Goal: Use online tool/utility: Utilize a website feature to perform a specific function

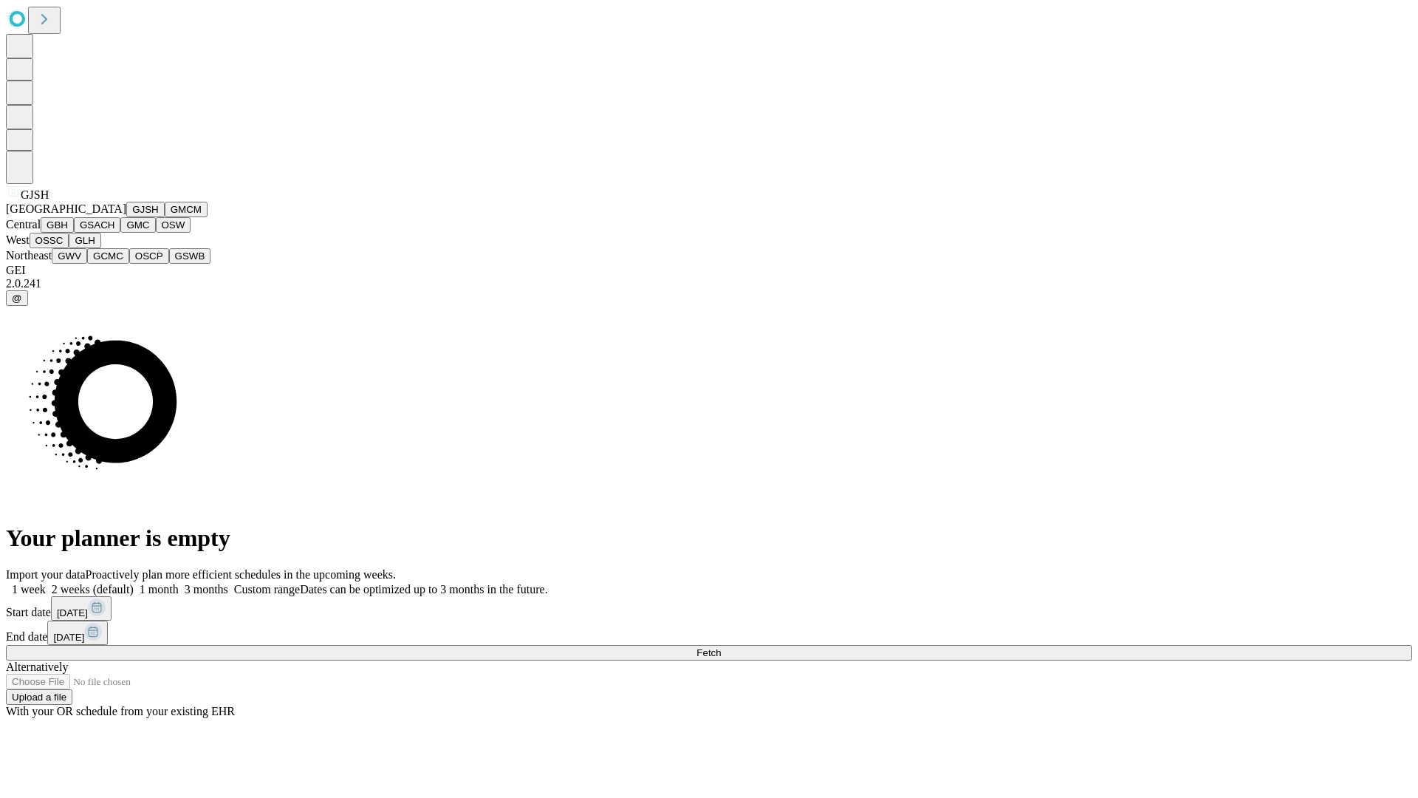
click at [126, 217] on button "GJSH" at bounding box center [145, 210] width 38 height 16
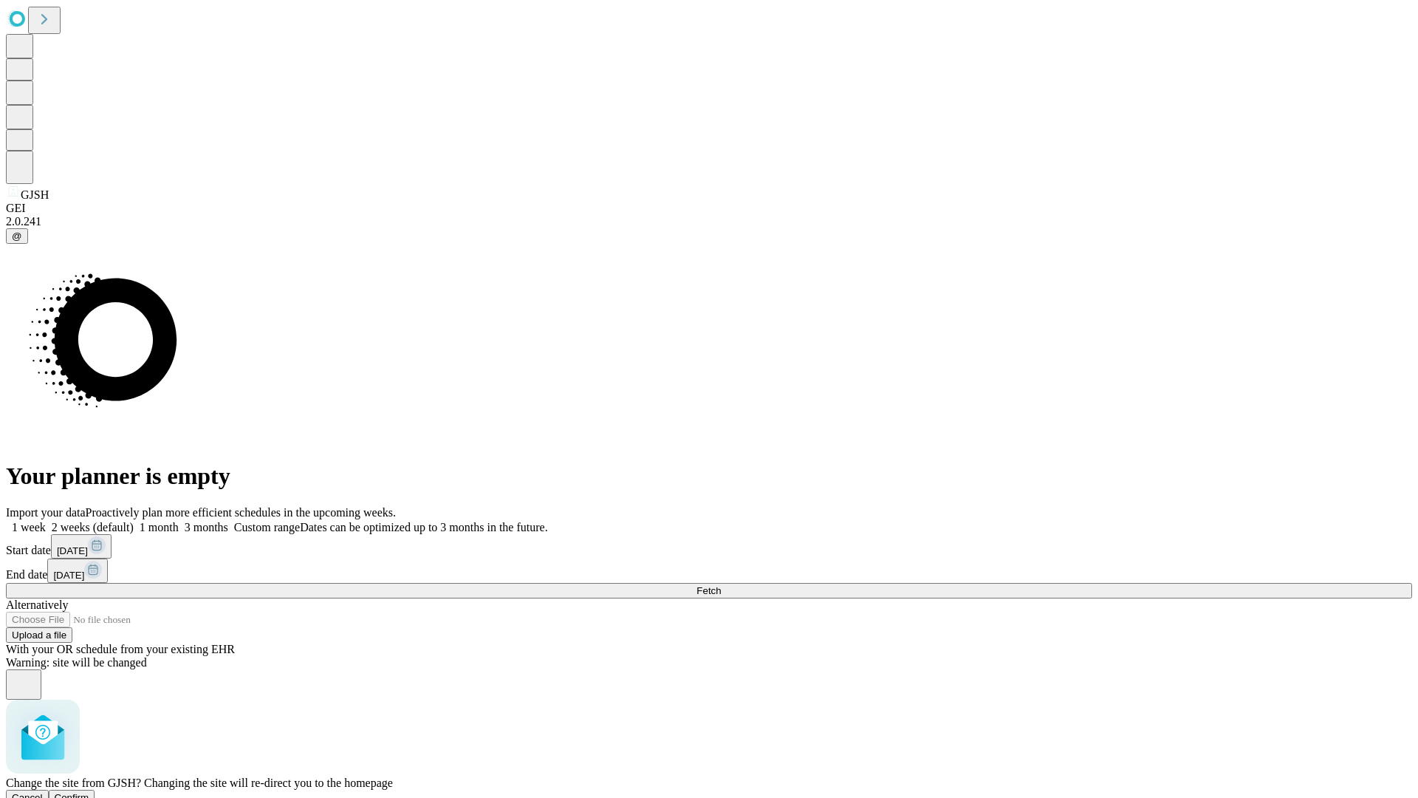
click at [89, 792] on span "Confirm" at bounding box center [72, 797] width 35 height 11
click at [134, 521] on label "2 weeks (default)" at bounding box center [90, 527] width 88 height 13
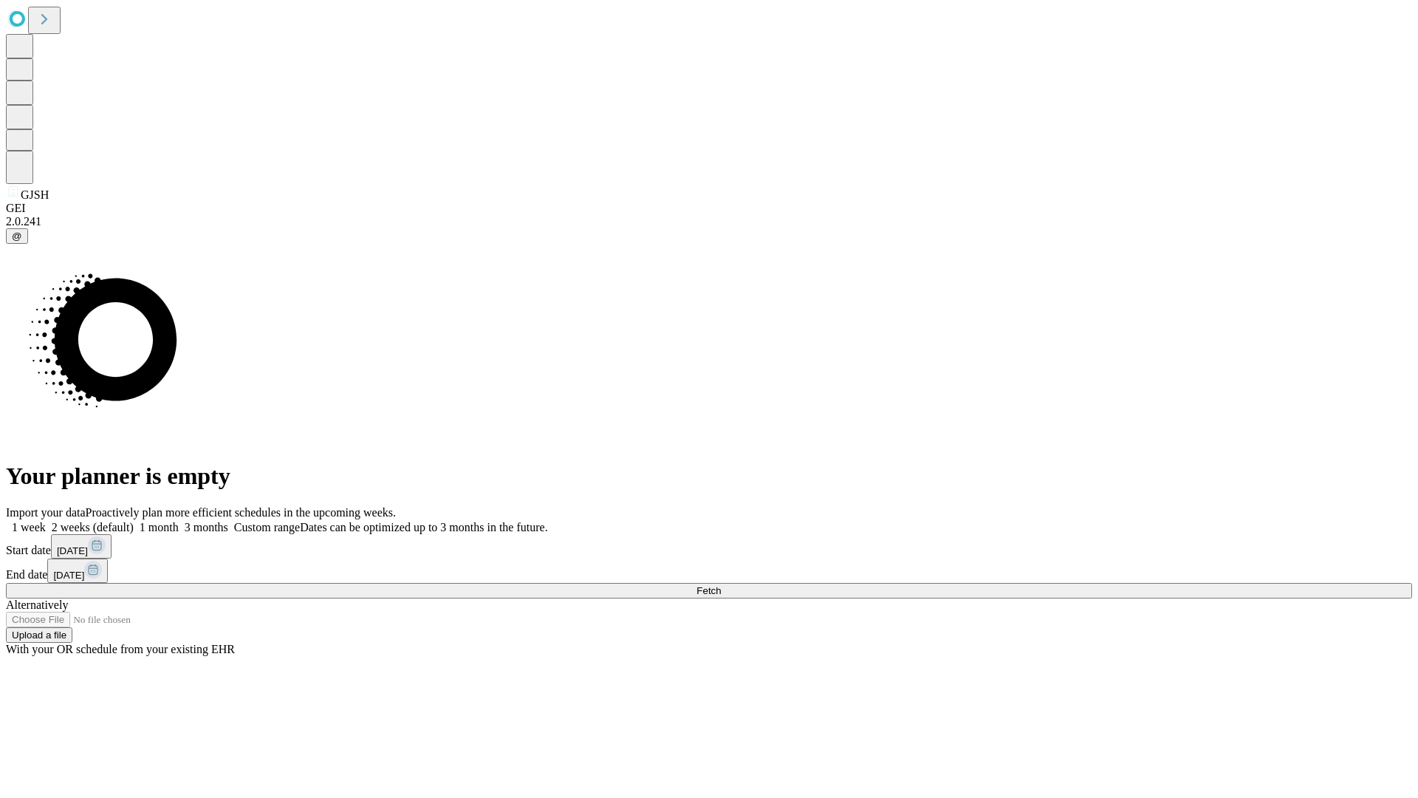
click at [721, 585] on span "Fetch" at bounding box center [709, 590] width 24 height 11
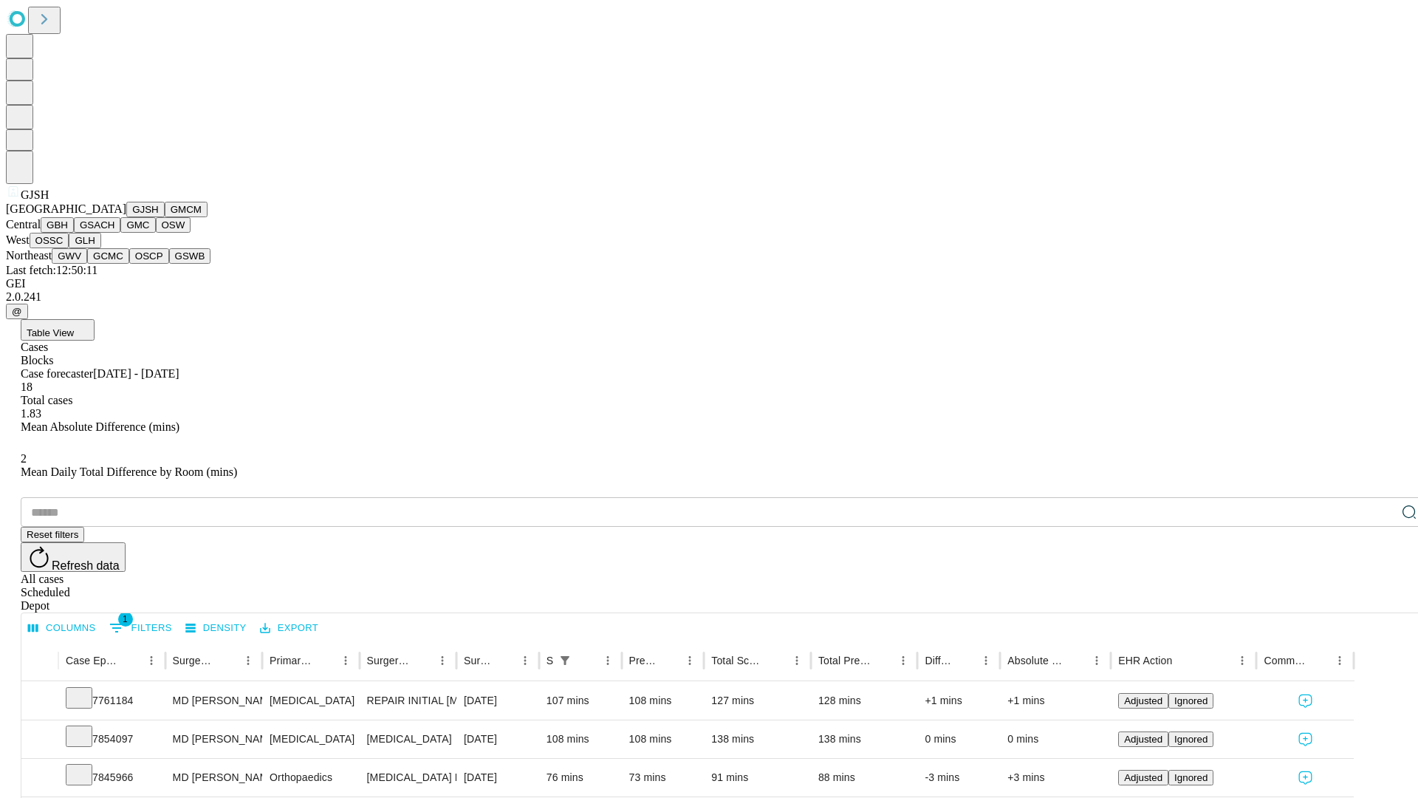
click at [165, 217] on button "GMCM" at bounding box center [186, 210] width 43 height 16
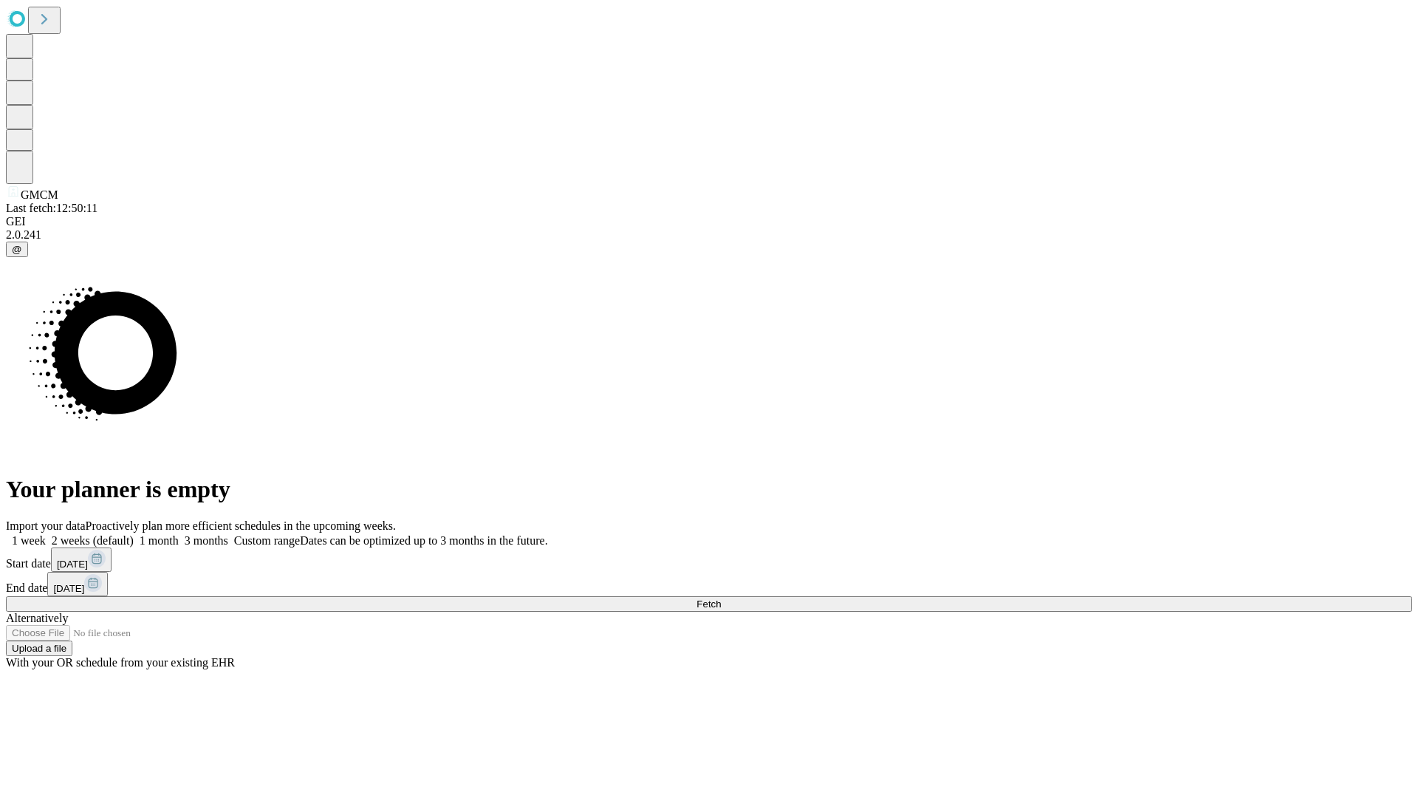
click at [134, 534] on label "2 weeks (default)" at bounding box center [90, 540] width 88 height 13
click at [721, 598] on span "Fetch" at bounding box center [709, 603] width 24 height 11
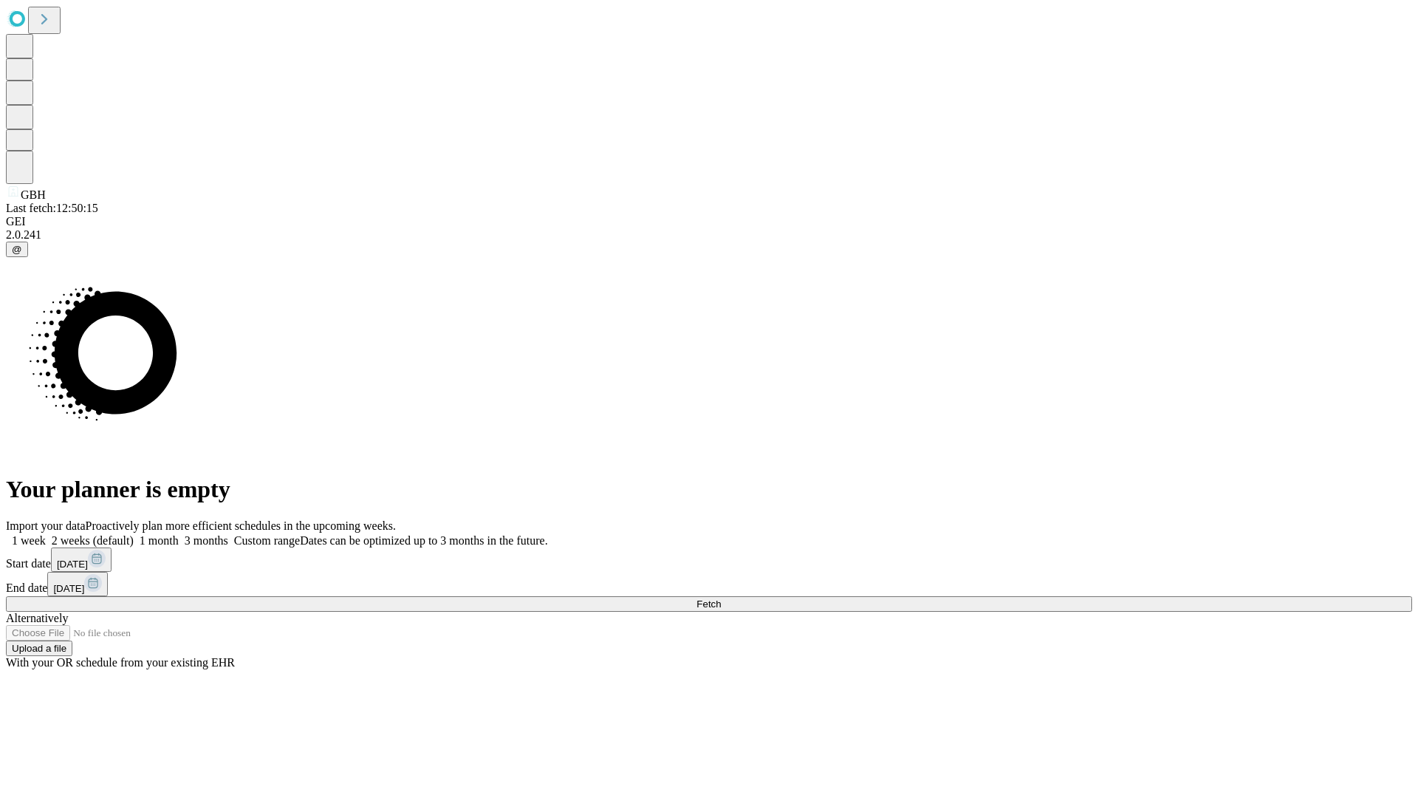
click at [134, 534] on label "2 weeks (default)" at bounding box center [90, 540] width 88 height 13
click at [721, 598] on span "Fetch" at bounding box center [709, 603] width 24 height 11
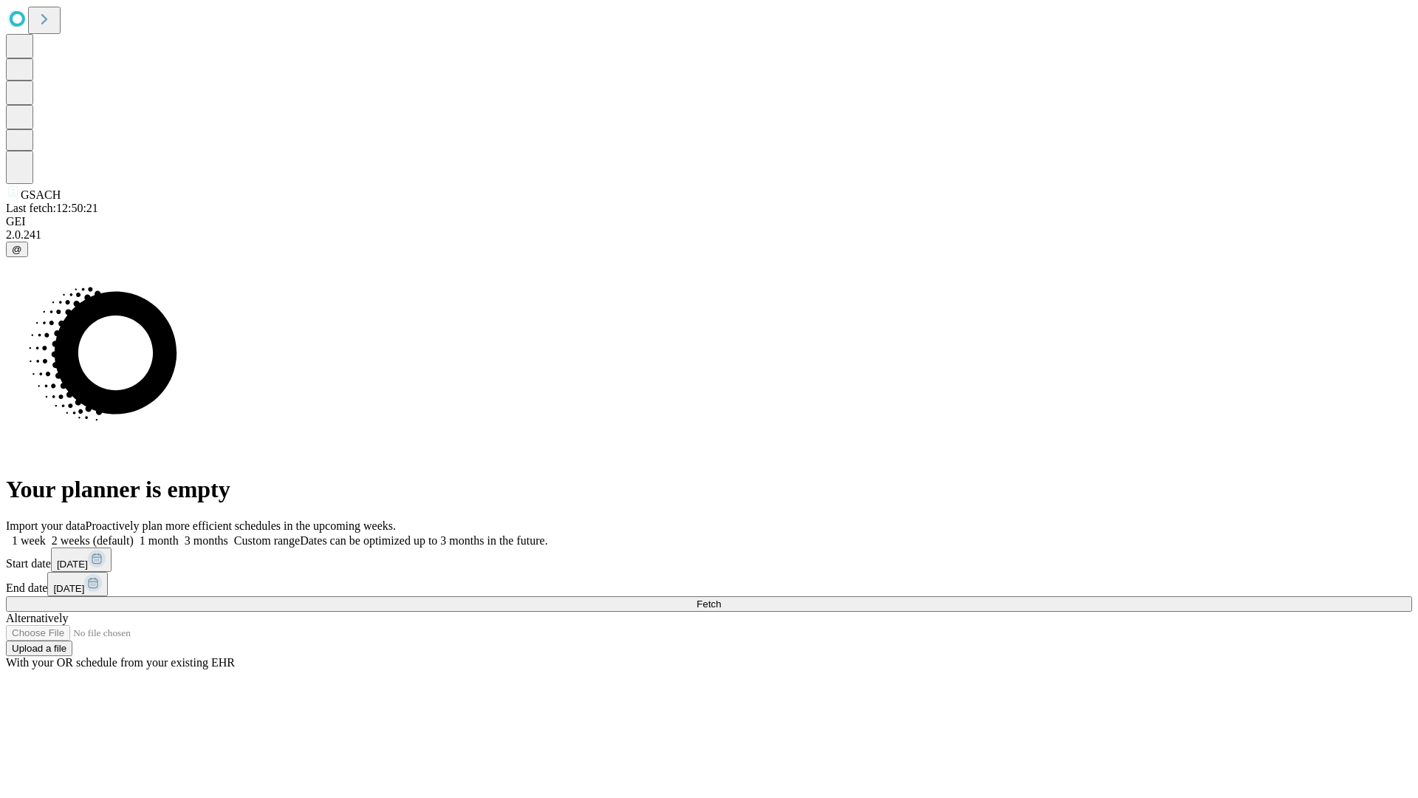
click at [134, 534] on label "2 weeks (default)" at bounding box center [90, 540] width 88 height 13
click at [721, 598] on span "Fetch" at bounding box center [709, 603] width 24 height 11
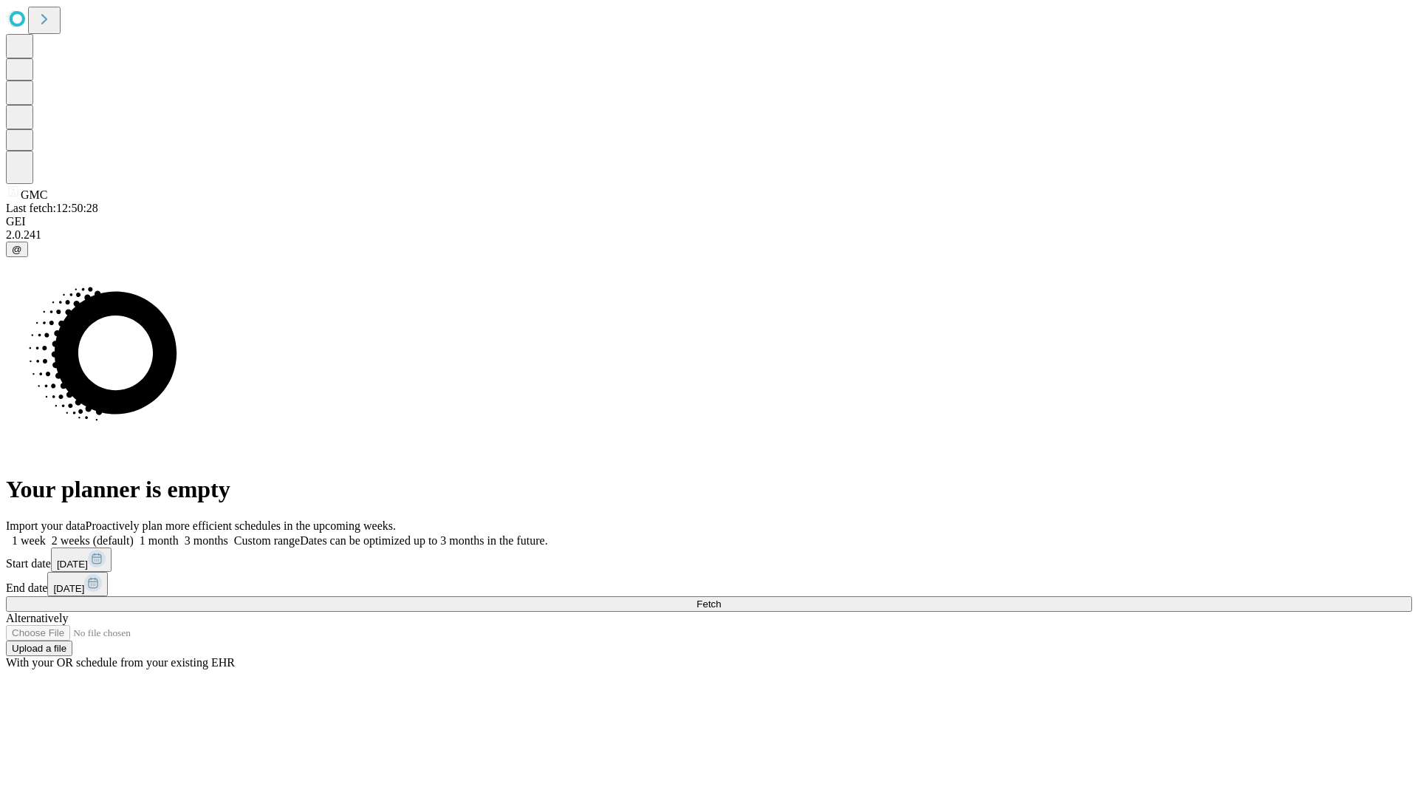
click at [134, 534] on label "2 weeks (default)" at bounding box center [90, 540] width 88 height 13
click at [721, 598] on span "Fetch" at bounding box center [709, 603] width 24 height 11
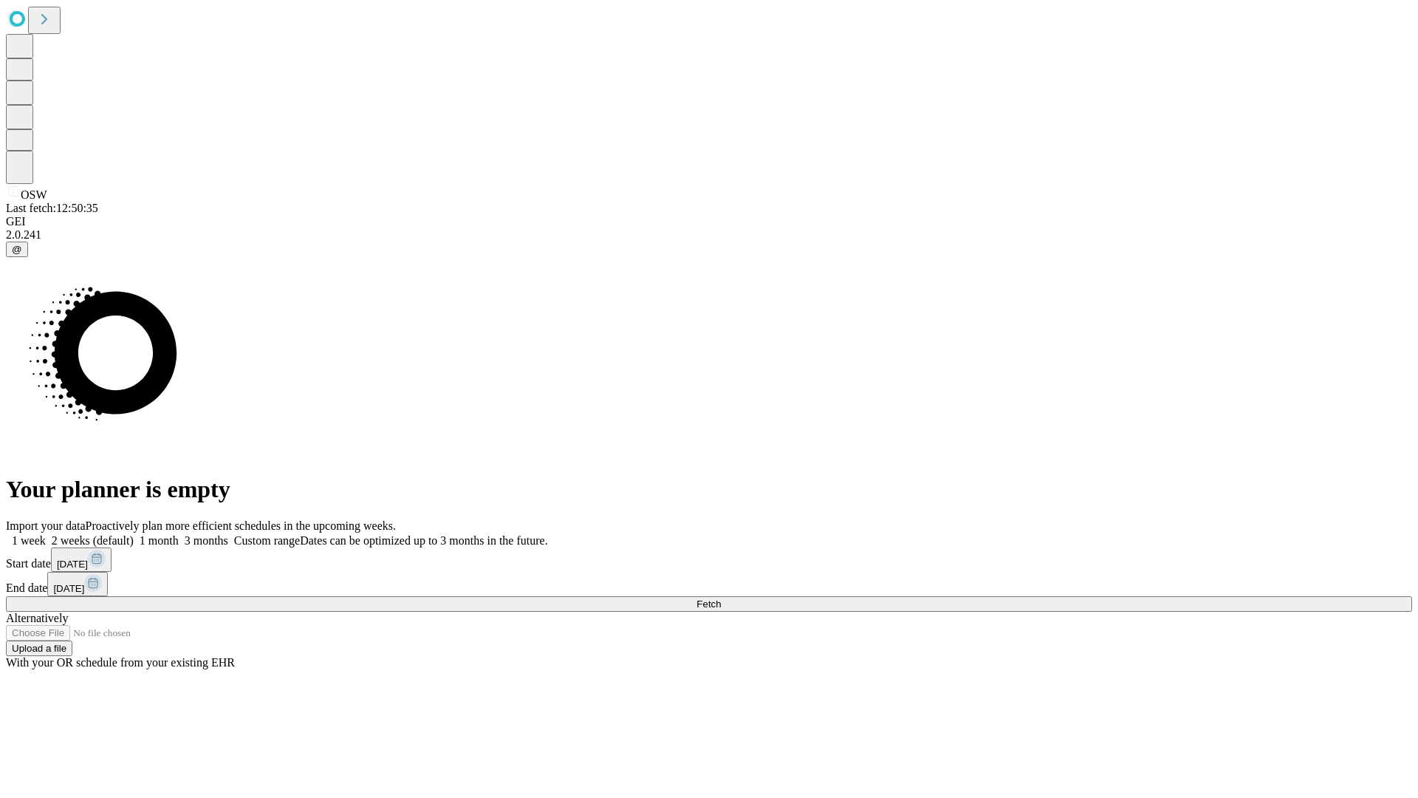
click at [134, 534] on label "2 weeks (default)" at bounding box center [90, 540] width 88 height 13
click at [721, 598] on span "Fetch" at bounding box center [709, 603] width 24 height 11
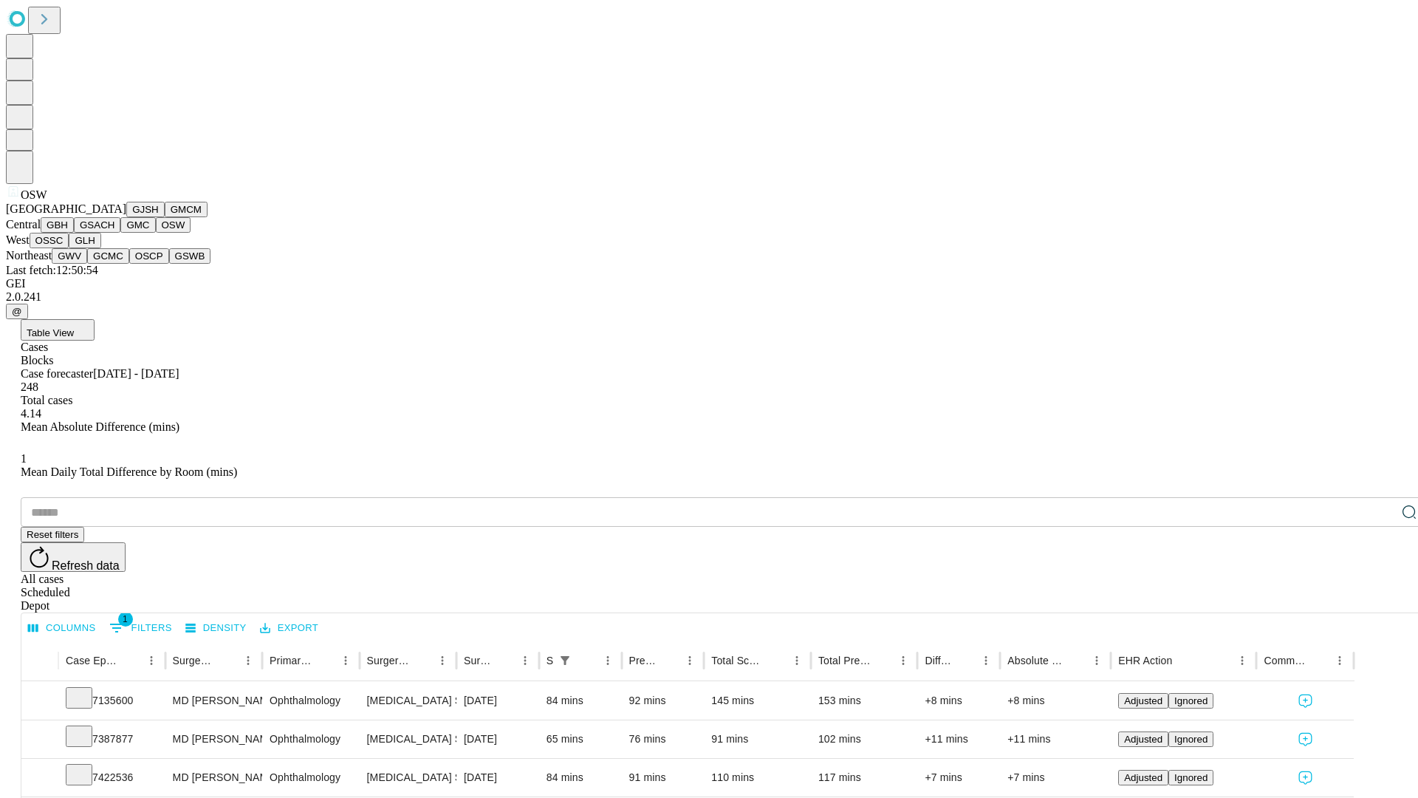
click at [69, 248] on button "OSSC" at bounding box center [50, 241] width 40 height 16
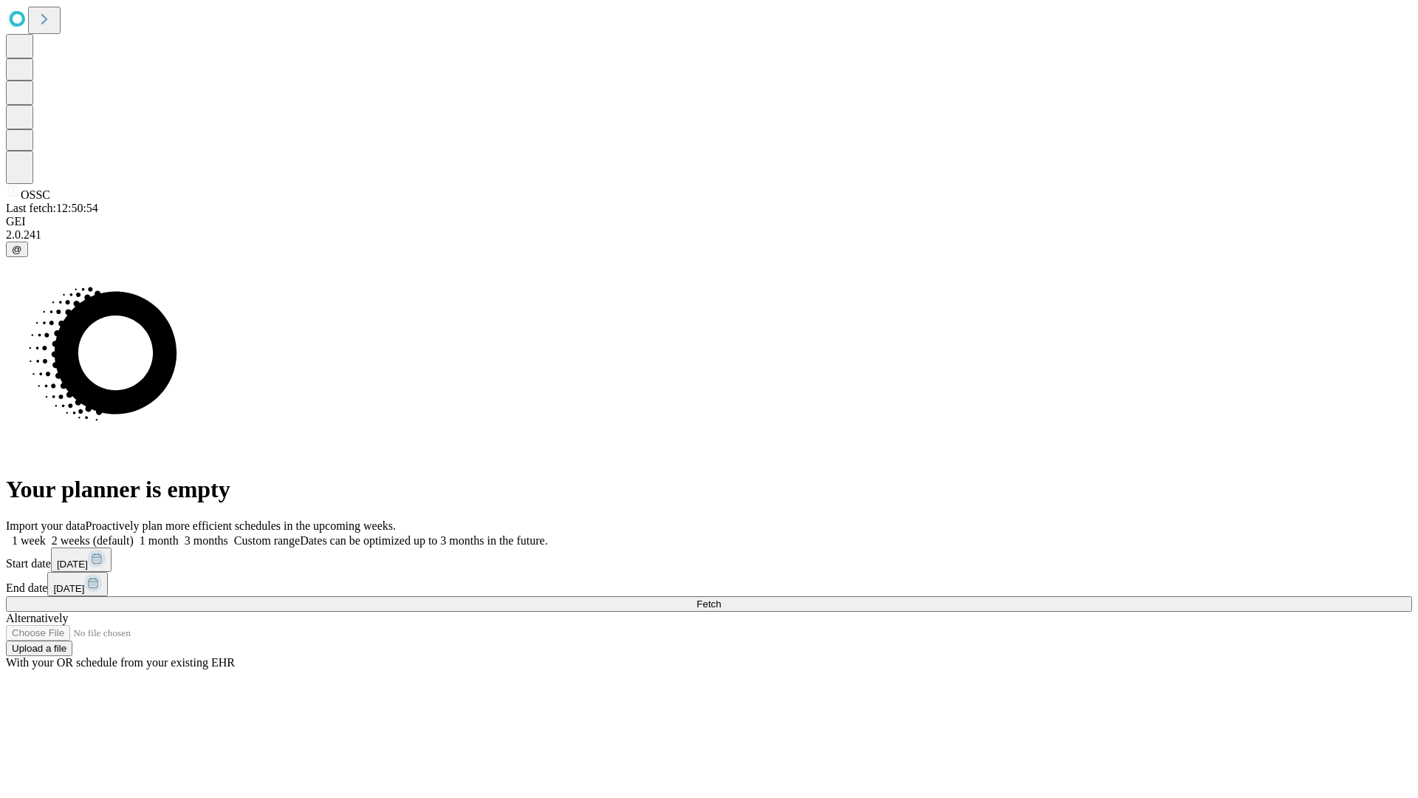
click at [134, 534] on label "2 weeks (default)" at bounding box center [90, 540] width 88 height 13
click at [721, 598] on span "Fetch" at bounding box center [709, 603] width 24 height 11
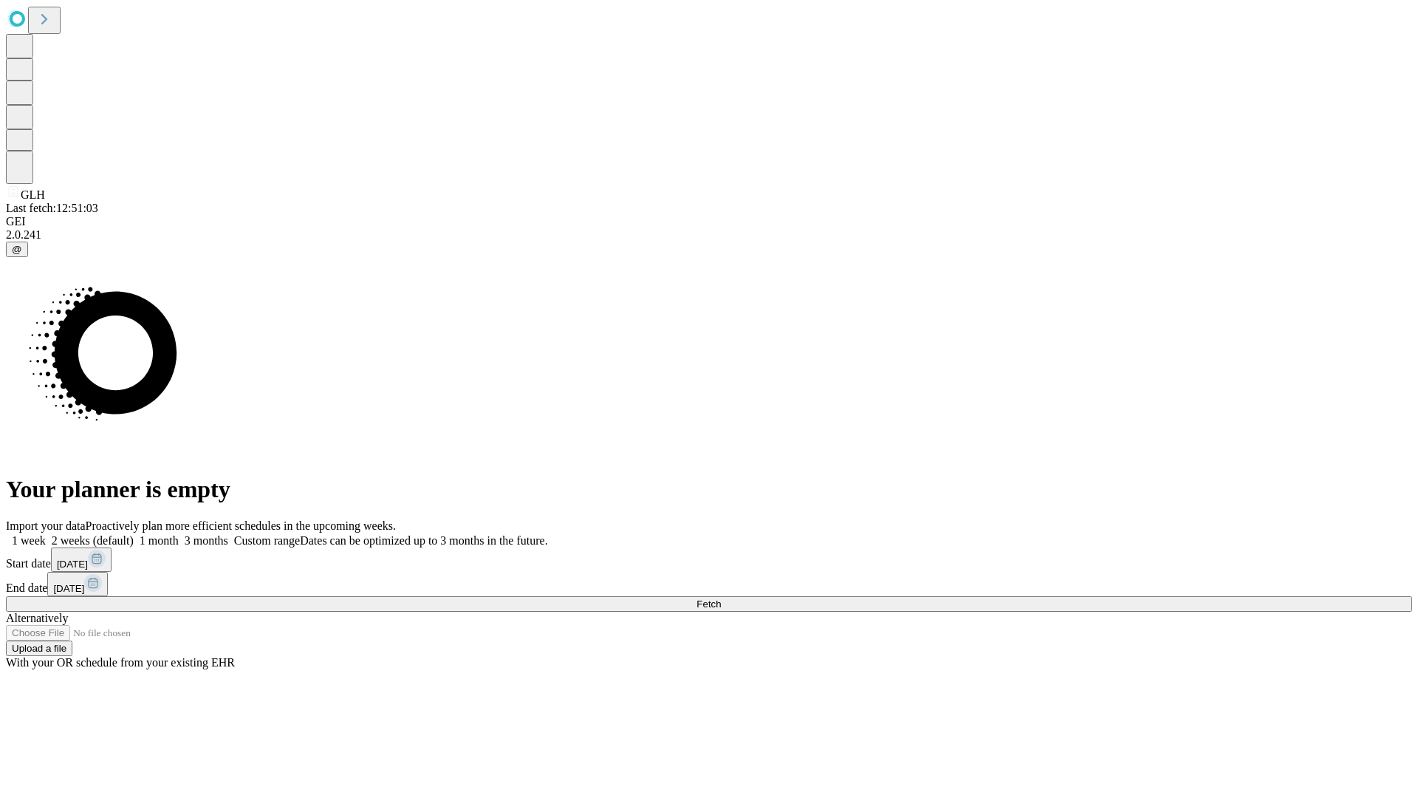
click at [134, 534] on label "2 weeks (default)" at bounding box center [90, 540] width 88 height 13
click at [721, 598] on span "Fetch" at bounding box center [709, 603] width 24 height 11
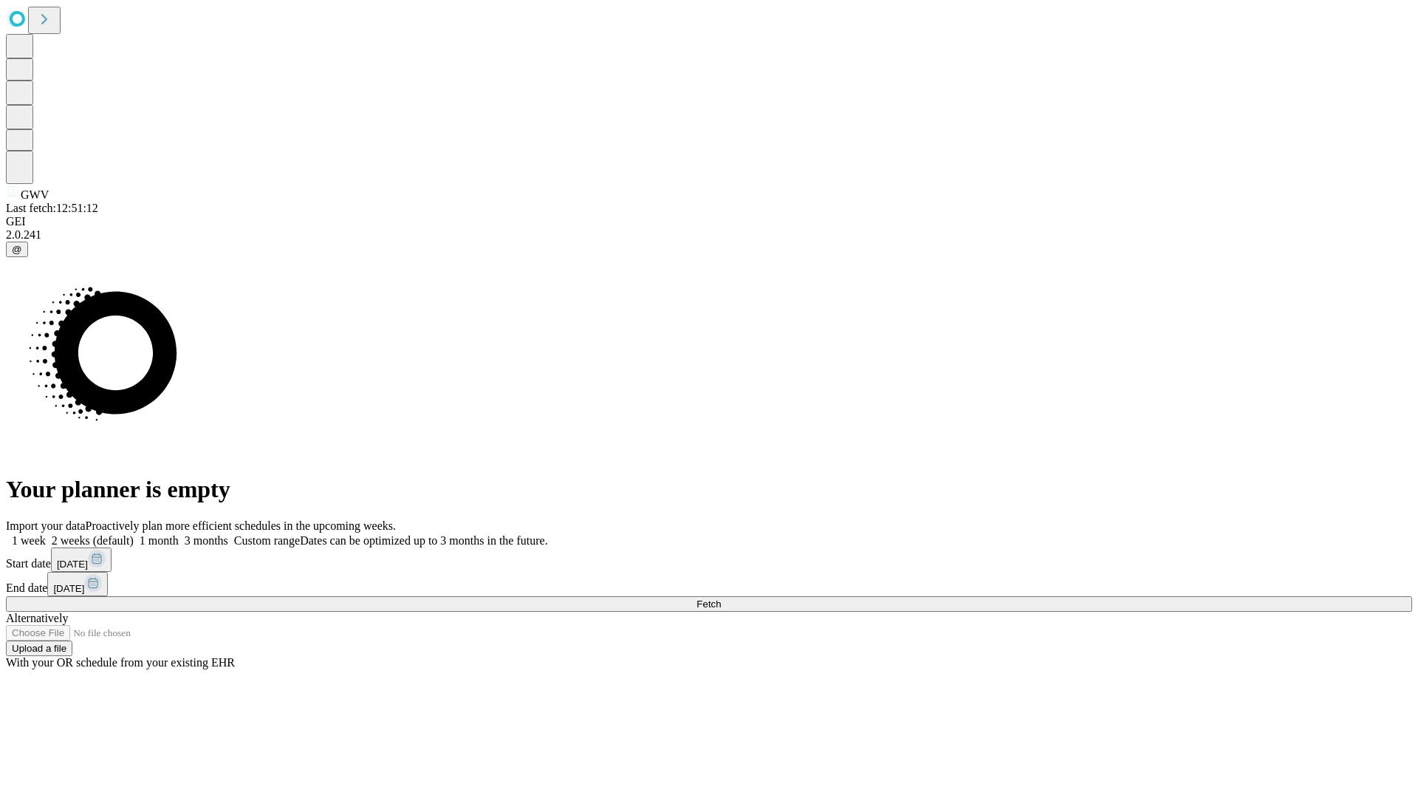
click at [721, 598] on span "Fetch" at bounding box center [709, 603] width 24 height 11
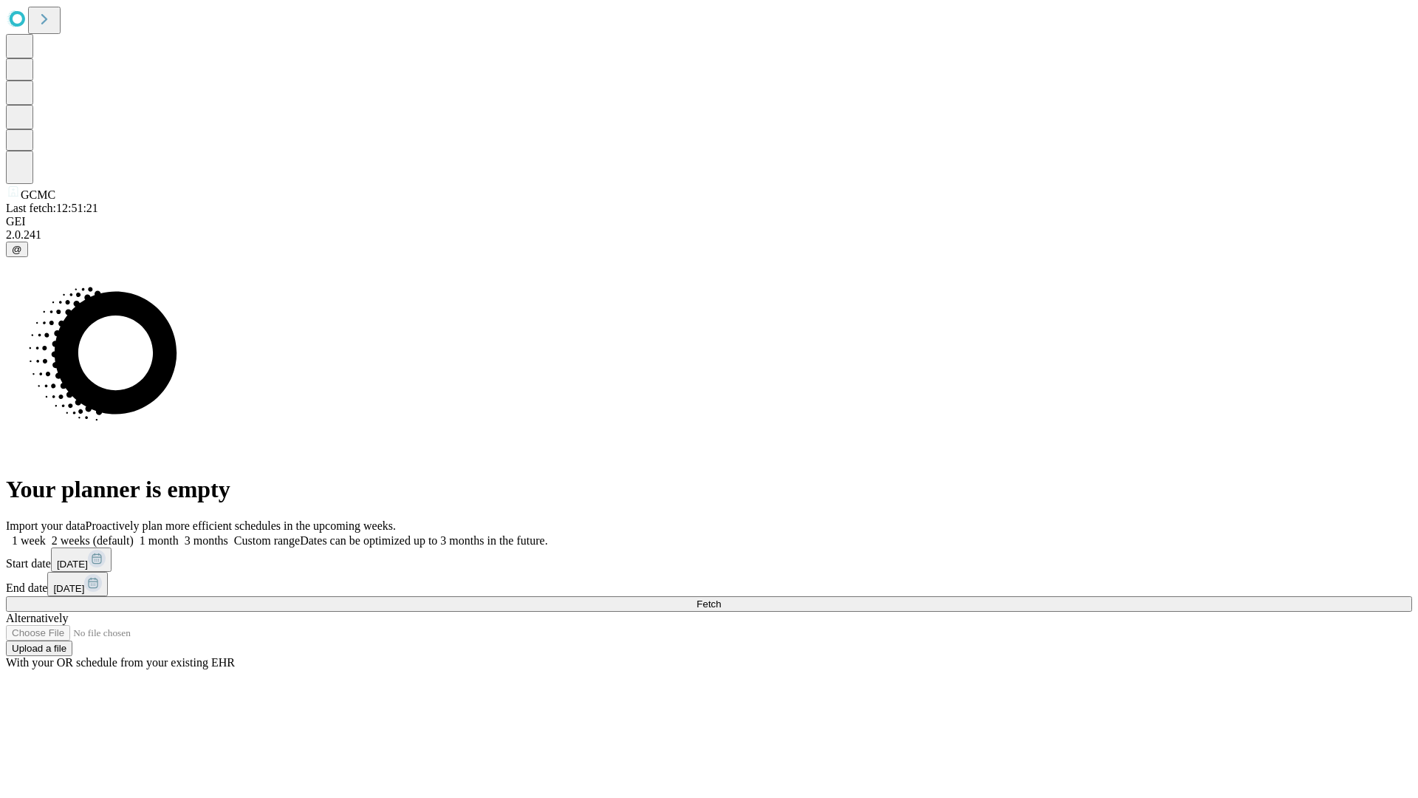
click at [134, 534] on label "2 weeks (default)" at bounding box center [90, 540] width 88 height 13
click at [721, 598] on span "Fetch" at bounding box center [709, 603] width 24 height 11
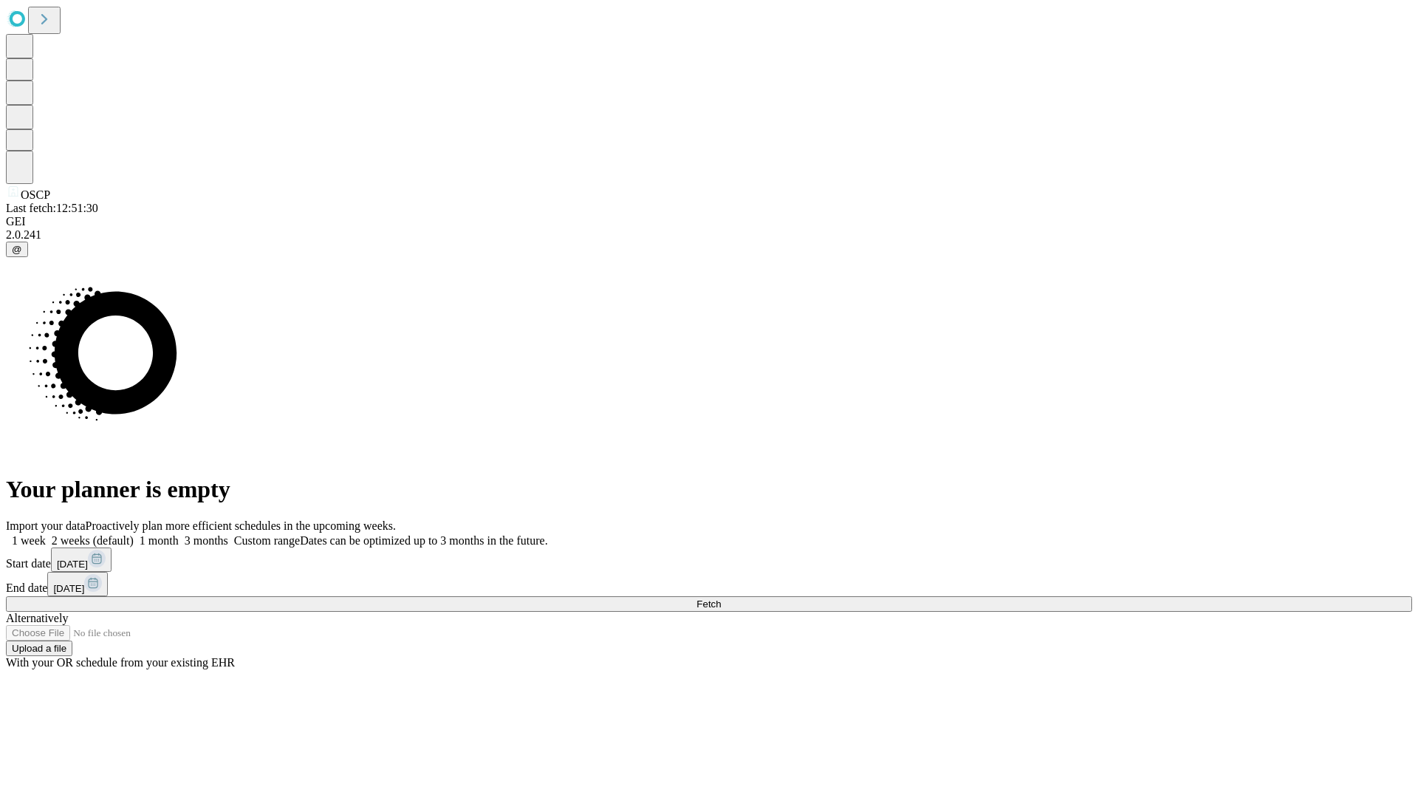
click at [134, 534] on label "2 weeks (default)" at bounding box center [90, 540] width 88 height 13
click at [721, 598] on span "Fetch" at bounding box center [709, 603] width 24 height 11
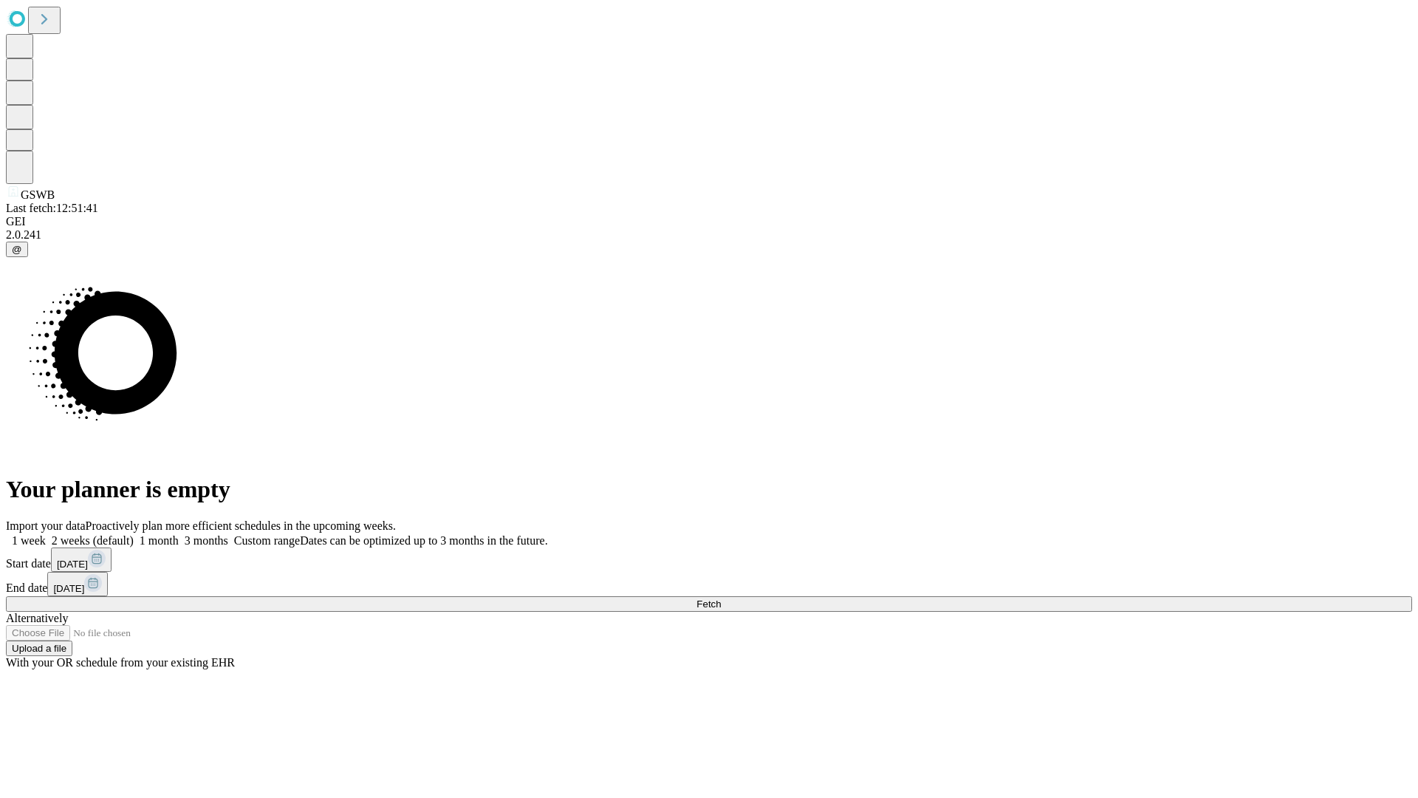
click at [134, 534] on label "2 weeks (default)" at bounding box center [90, 540] width 88 height 13
click at [721, 598] on span "Fetch" at bounding box center [709, 603] width 24 height 11
